Goal: Find specific page/section: Find specific page/section

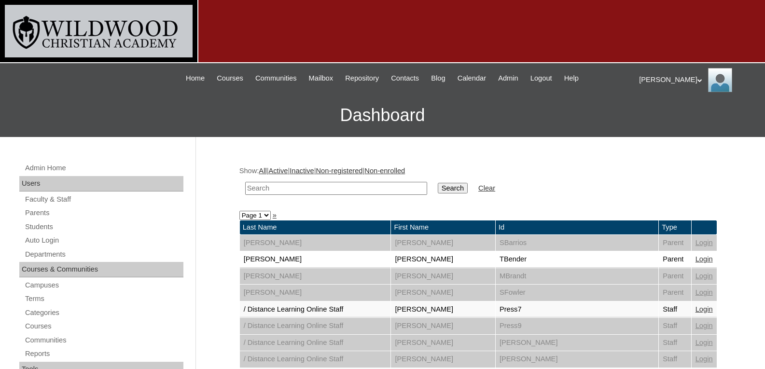
click at [366, 193] on input "text" at bounding box center [336, 188] width 182 height 13
type input "[PERSON_NAME]"
click at [438, 183] on input "Search" at bounding box center [453, 188] width 30 height 11
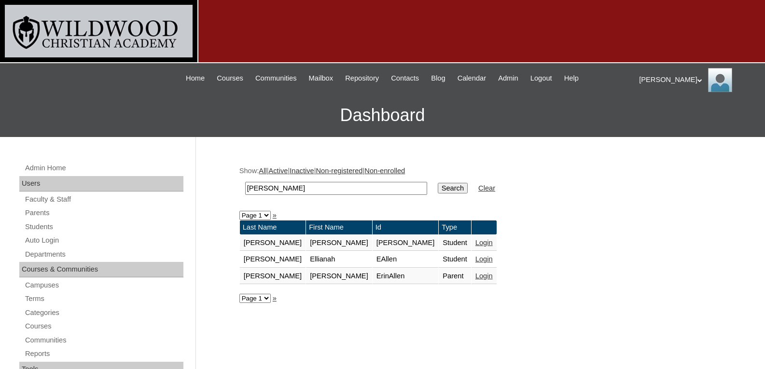
click at [476, 276] on link "Login" at bounding box center [484, 276] width 17 height 8
